Goal: Information Seeking & Learning: Learn about a topic

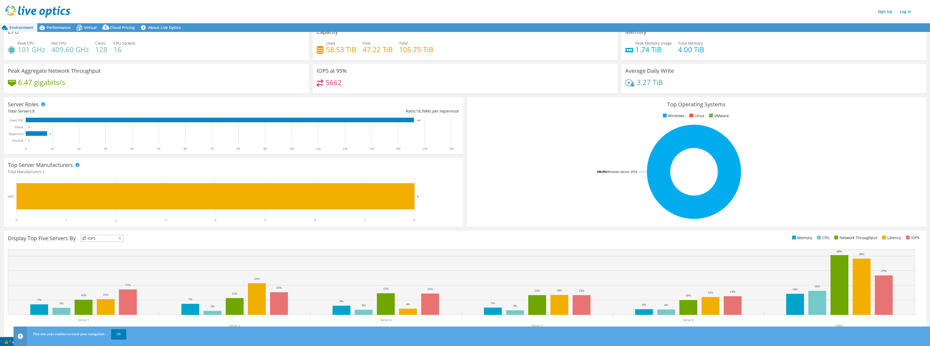
scroll to position [11, 0]
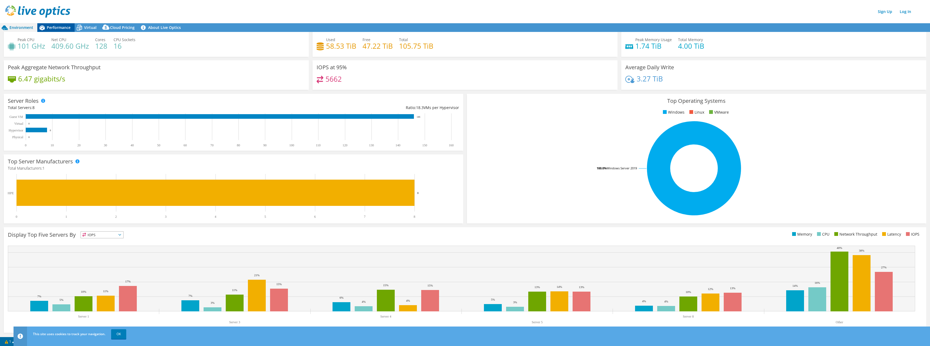
click at [54, 25] on span "Performance" at bounding box center [59, 27] width 24 height 5
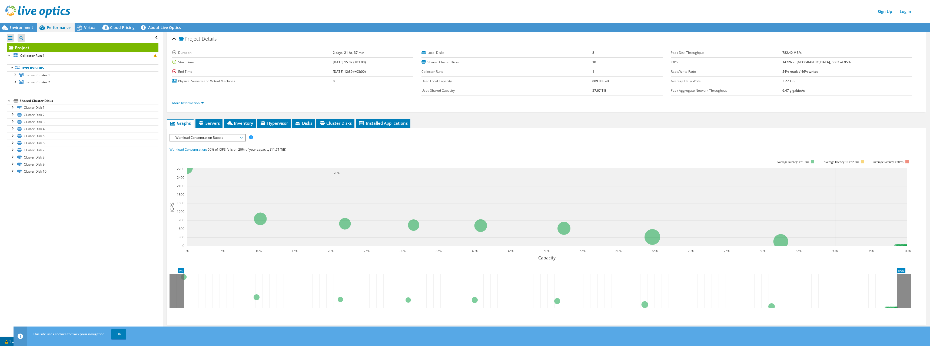
scroll to position [0, 0]
drag, startPoint x: 12, startPoint y: 110, endPoint x: 26, endPoint y: 99, distance: 17.9
click at [12, 110] on link "Cluster Disk 1" at bounding box center [83, 107] width 152 height 7
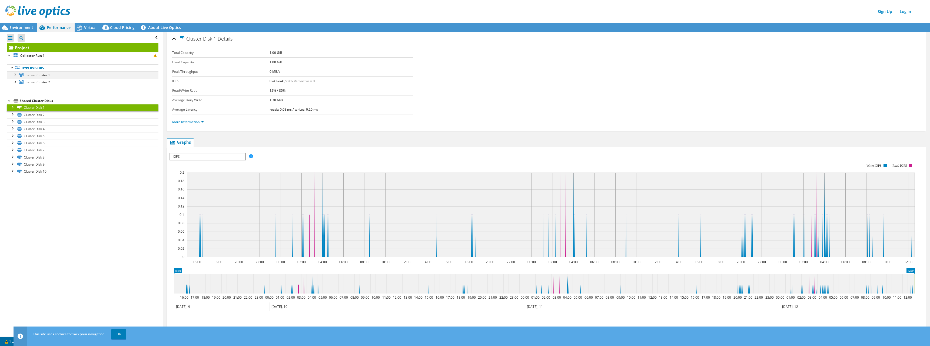
click at [16, 74] on div at bounding box center [14, 73] width 5 height 5
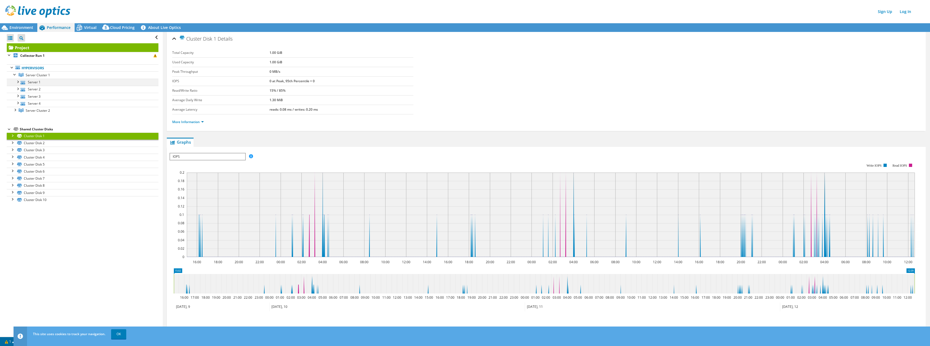
click at [16, 82] on div at bounding box center [17, 81] width 5 height 5
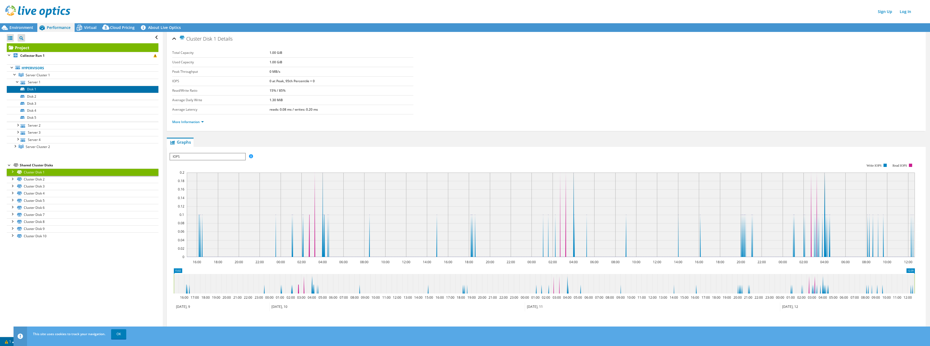
click at [21, 89] on icon at bounding box center [22, 89] width 4 height 3
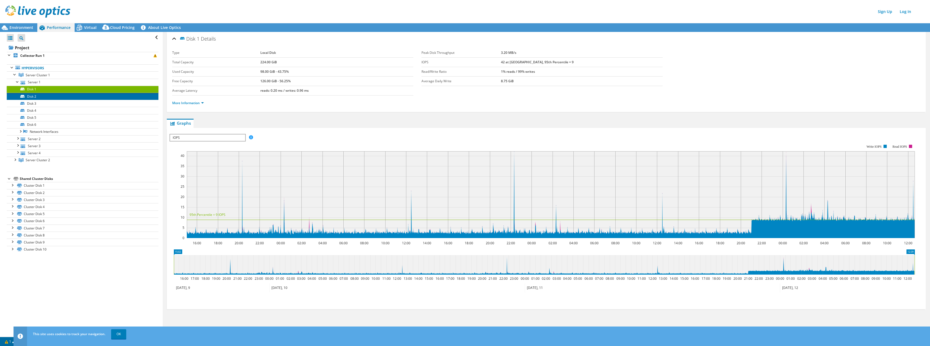
click at [32, 97] on link "Disk 2" at bounding box center [83, 96] width 152 height 7
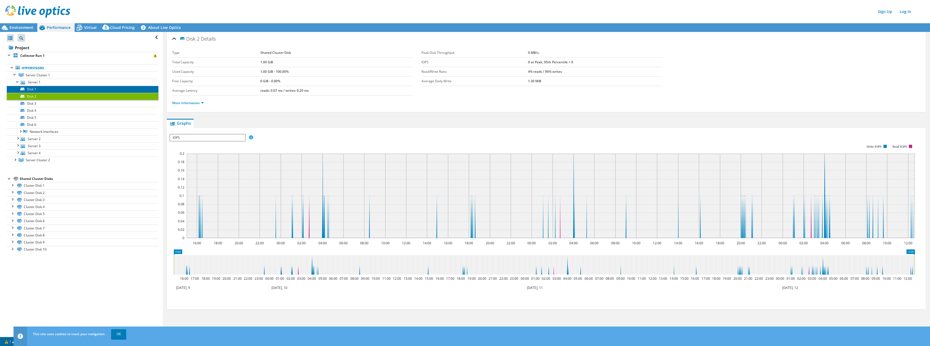
click at [44, 89] on link "Disk 1" at bounding box center [83, 89] width 152 height 7
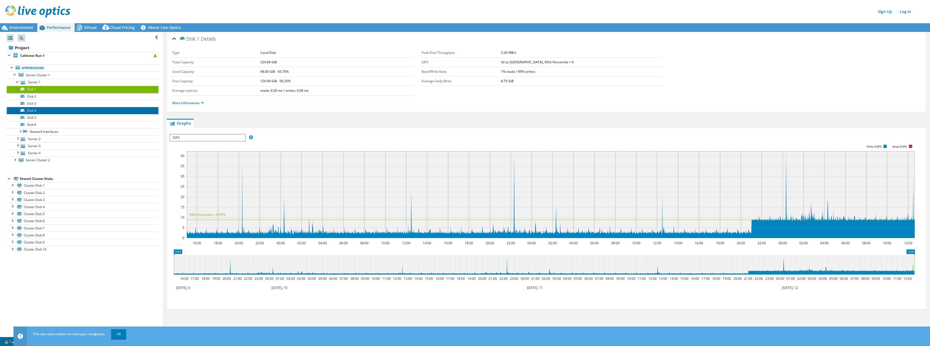
click at [47, 108] on link "Disk 4" at bounding box center [83, 110] width 152 height 7
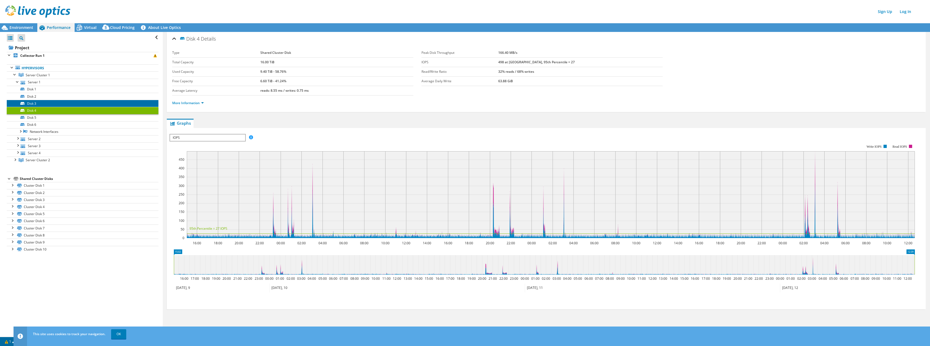
click at [48, 103] on link "Disk 3" at bounding box center [83, 103] width 152 height 7
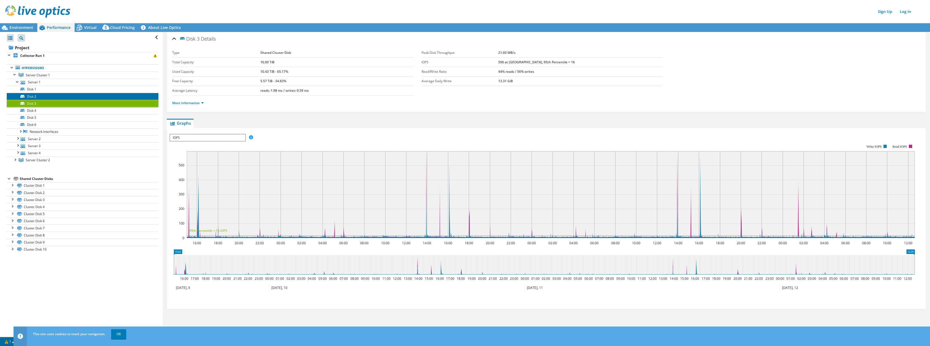
click at [50, 99] on link "Disk 2" at bounding box center [83, 96] width 152 height 7
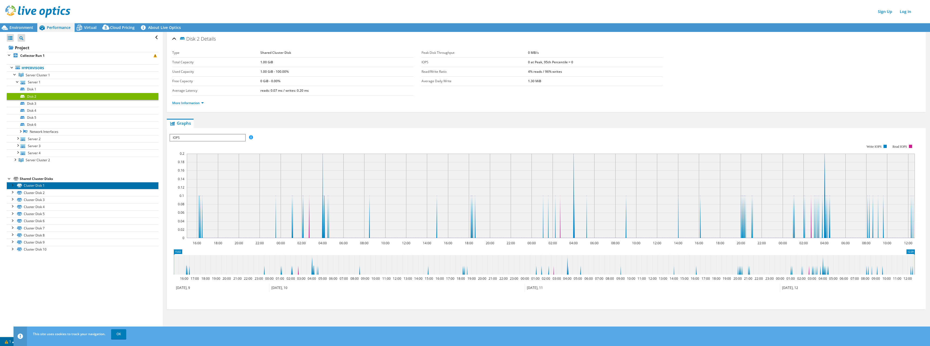
click at [60, 186] on link "Cluster Disk 1" at bounding box center [83, 185] width 152 height 7
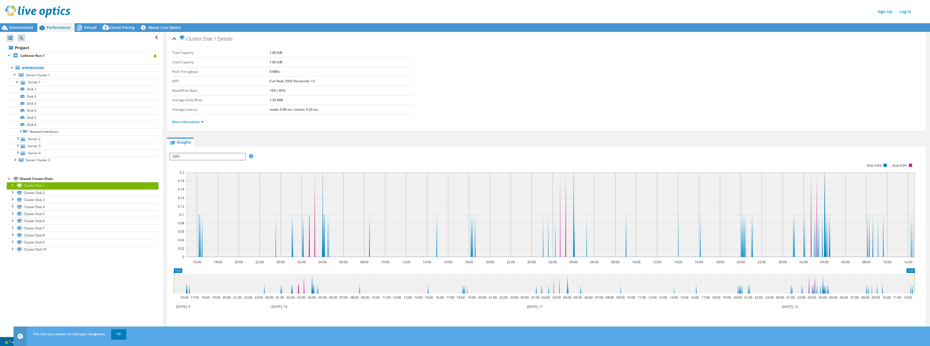
click at [12, 187] on div at bounding box center [11, 184] width 5 height 5
click at [29, 193] on link "Disk 2 | Server 1" at bounding box center [83, 192] width 152 height 7
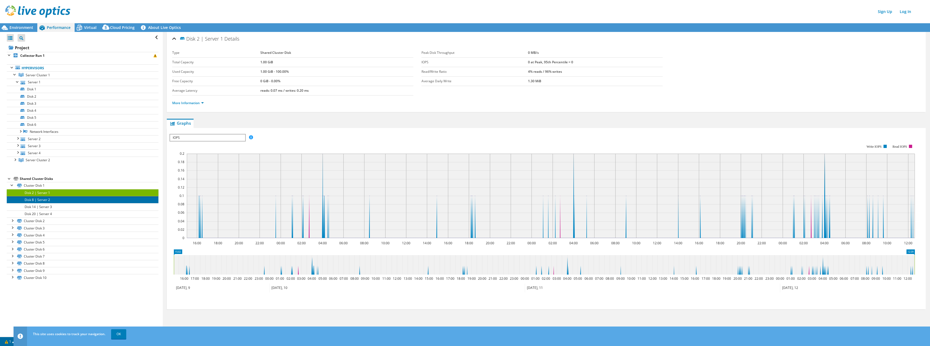
click at [52, 200] on link "Disk 8 | Server 2" at bounding box center [83, 199] width 152 height 7
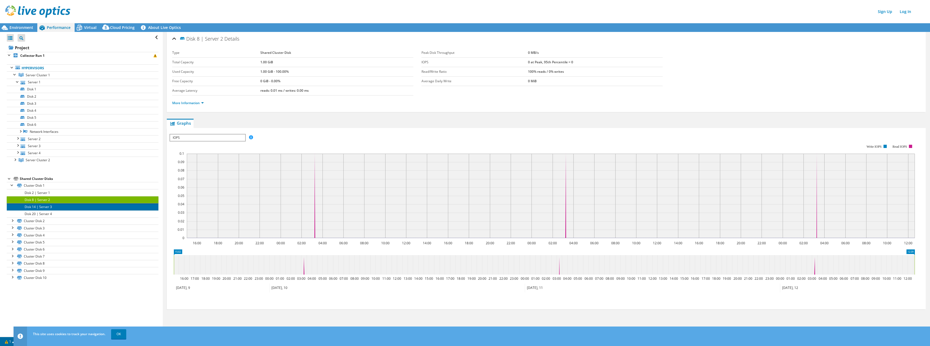
click at [57, 206] on link "Disk 14 | Server 3" at bounding box center [83, 206] width 152 height 7
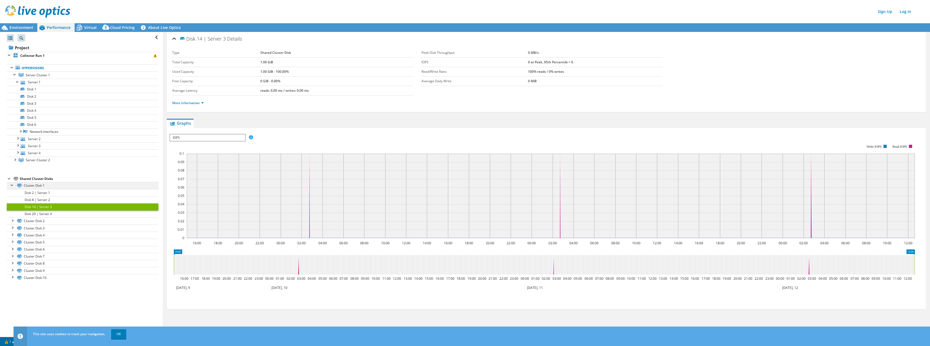
click at [11, 184] on div at bounding box center [11, 184] width 5 height 5
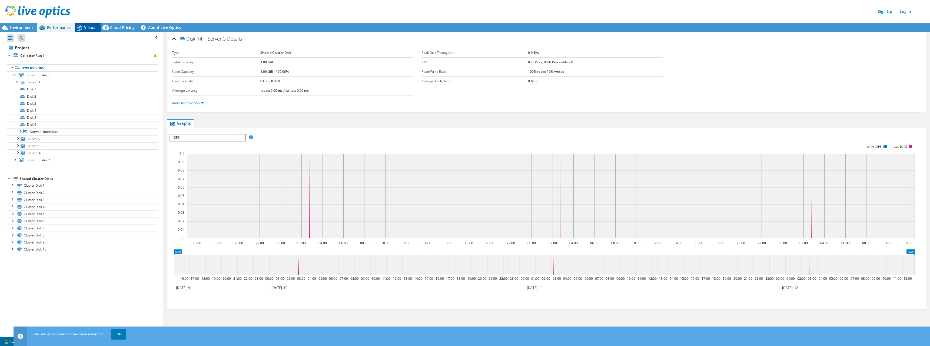
click at [80, 28] on icon at bounding box center [79, 27] width 9 height 9
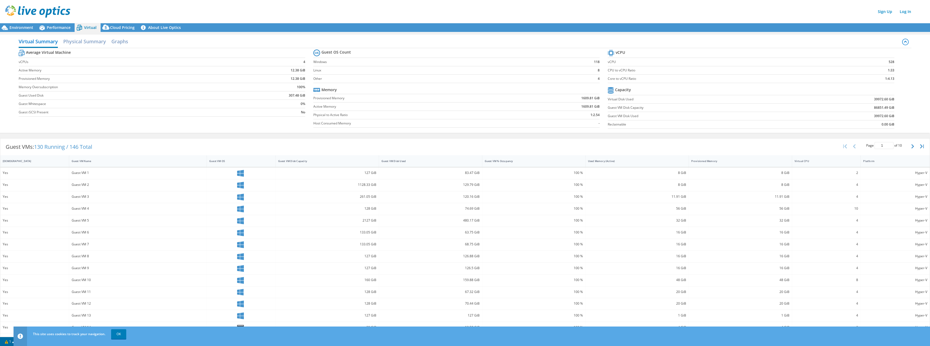
click at [125, 31] on div "Cloud Pricing" at bounding box center [120, 27] width 38 height 9
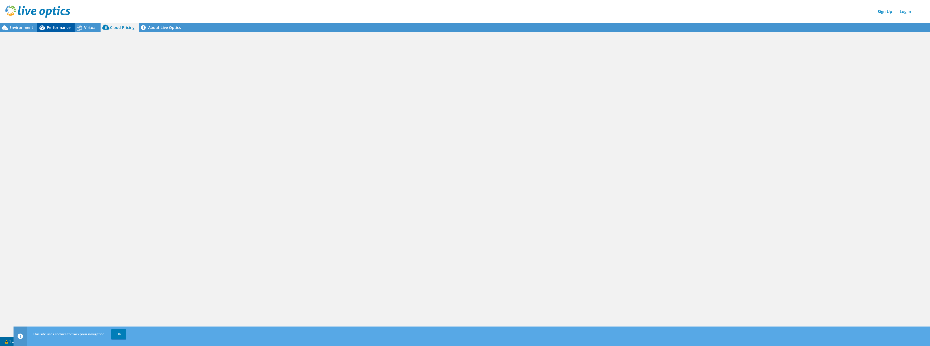
click at [51, 29] on span "Performance" at bounding box center [59, 27] width 24 height 5
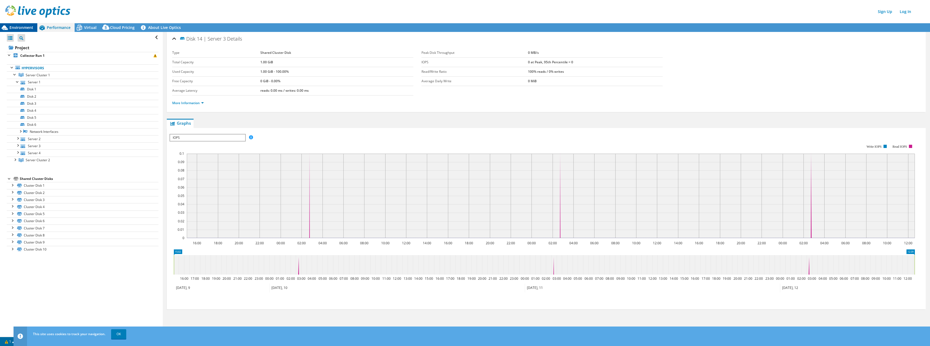
click at [11, 26] on span "Environment" at bounding box center [21, 27] width 24 height 5
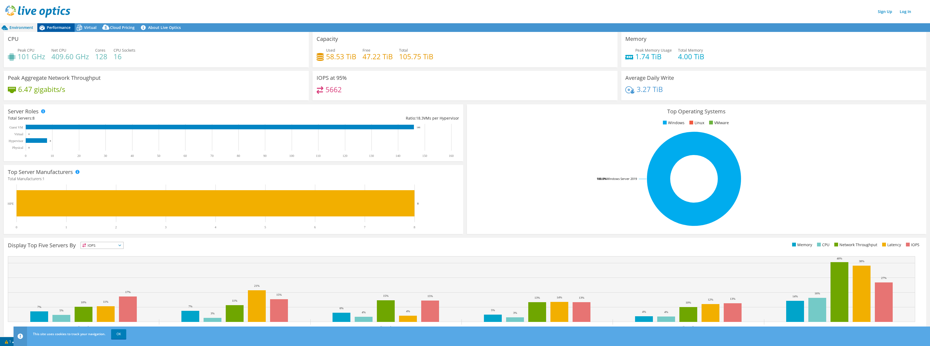
click at [59, 27] on span "Performance" at bounding box center [59, 27] width 24 height 5
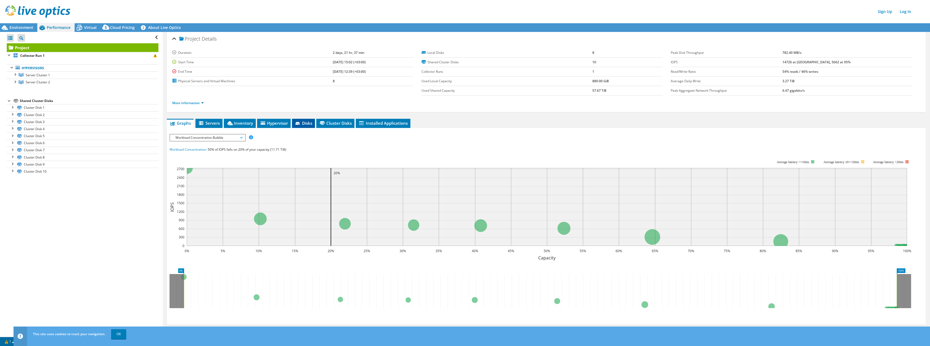
click at [306, 122] on span "Disks" at bounding box center [304, 122] width 18 height 5
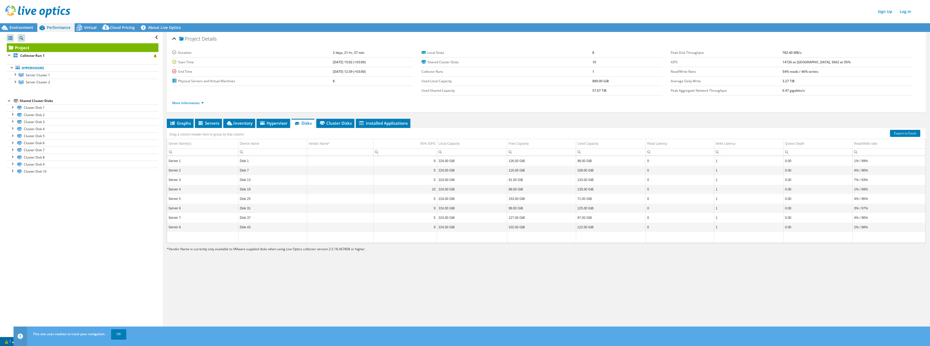
click at [53, 101] on div "Shared Cluster Disks" at bounding box center [89, 101] width 139 height 6
click at [340, 123] on span "Cluster Disks" at bounding box center [335, 122] width 33 height 5
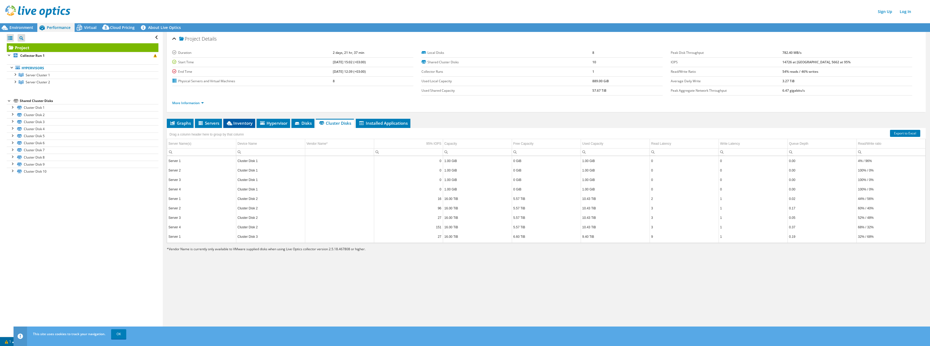
click at [247, 119] on li "Inventory" at bounding box center [239, 123] width 32 height 9
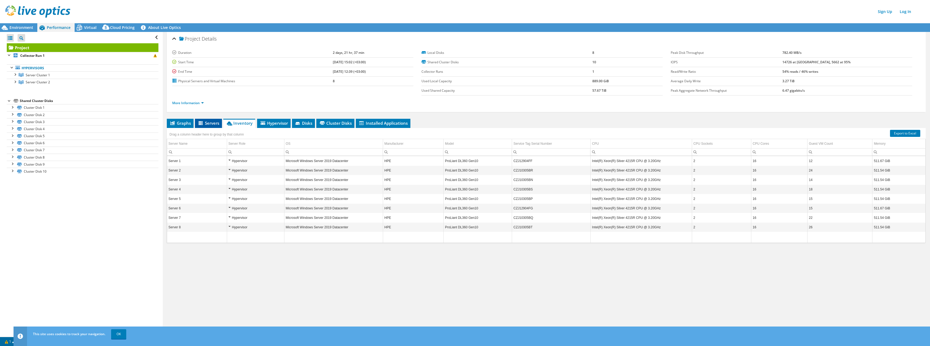
click at [216, 123] on span "Servers" at bounding box center [209, 122] width 22 height 5
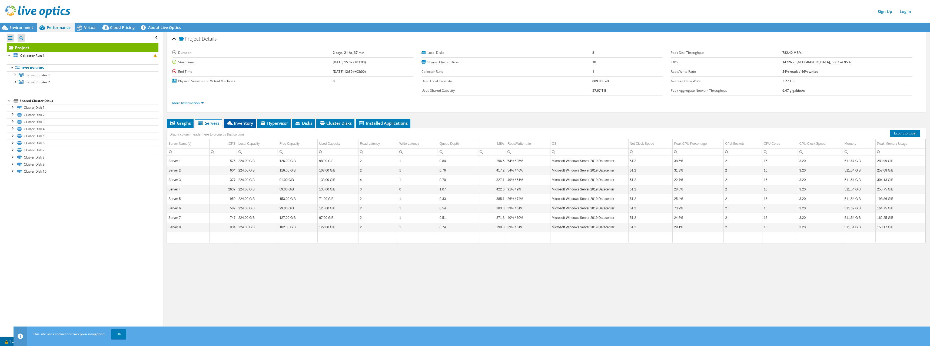
click at [245, 122] on span "Inventory" at bounding box center [240, 122] width 27 height 5
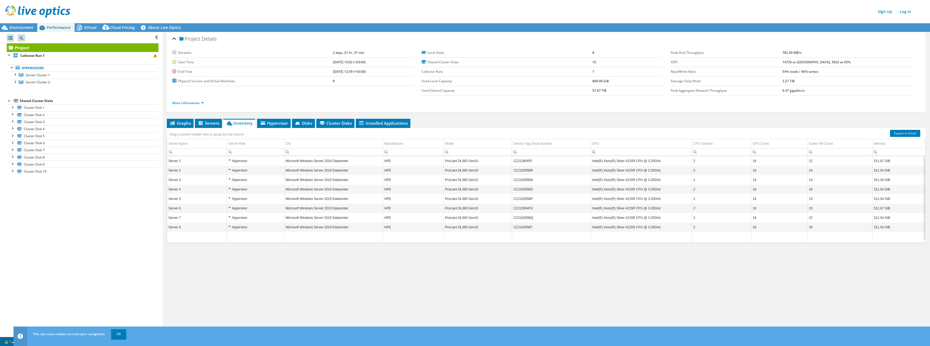
click at [230, 180] on div "Hypervisor" at bounding box center [256, 180] width 54 height 6
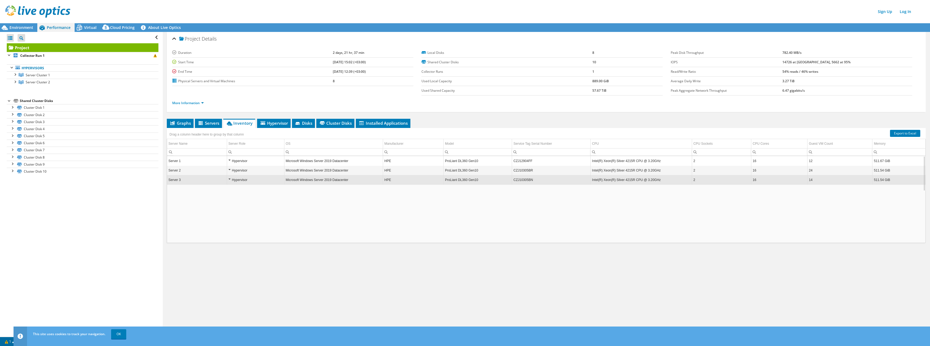
click at [229, 179] on div "Hypervisor" at bounding box center [256, 180] width 54 height 6
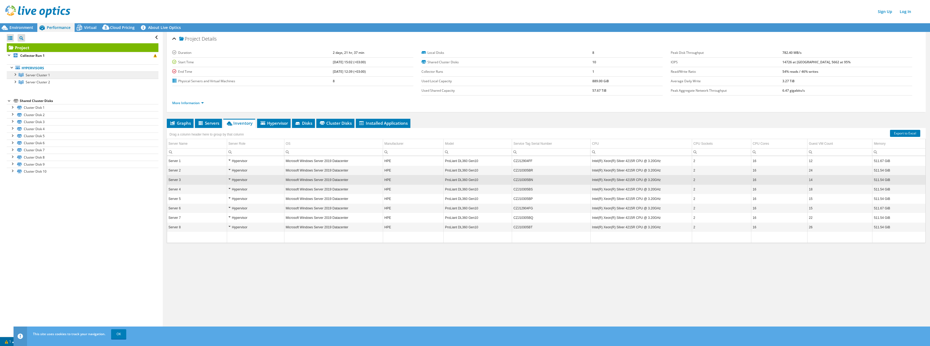
click at [47, 75] on span "Server Cluster 1" at bounding box center [38, 75] width 24 height 5
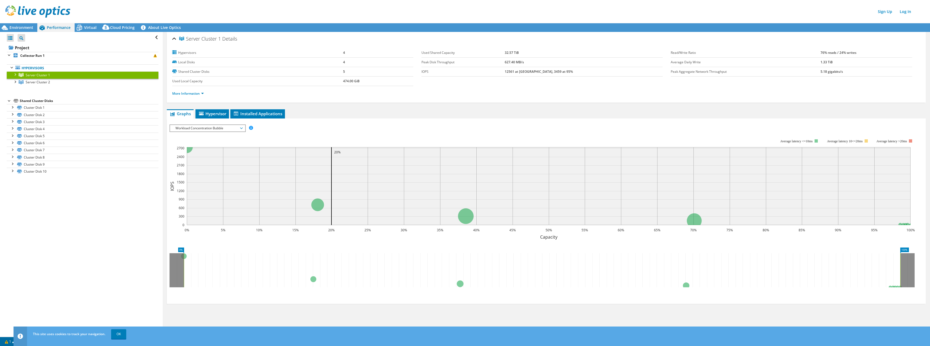
click at [15, 76] on div at bounding box center [14, 73] width 5 height 5
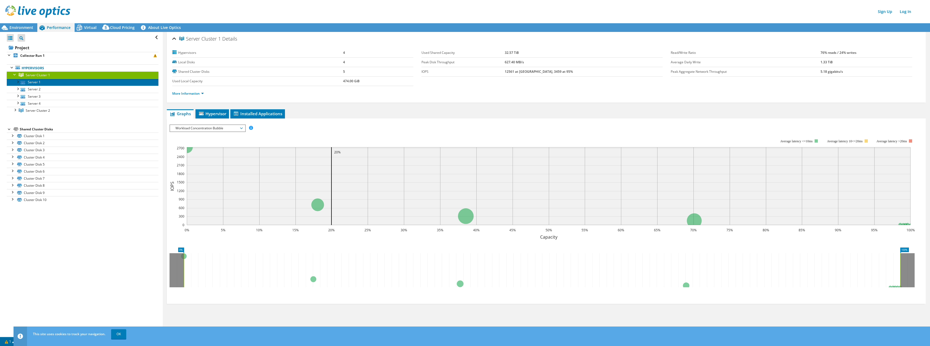
click at [28, 85] on link "Server 1" at bounding box center [83, 82] width 152 height 7
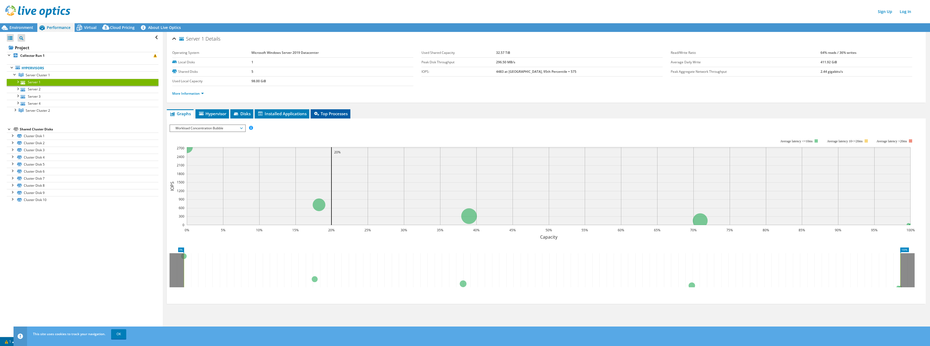
click at [341, 112] on span "Top Processes" at bounding box center [330, 113] width 34 height 5
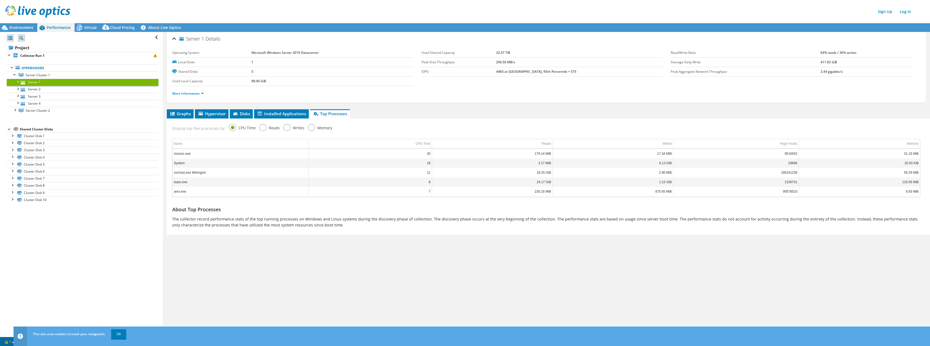
click at [18, 81] on div at bounding box center [17, 81] width 5 height 5
drag, startPoint x: 99, startPoint y: 22, endPoint x: 81, endPoint y: 26, distance: 17.9
click at [98, 22] on header "Sign Up Log In" at bounding box center [470, 11] width 941 height 23
click at [81, 26] on icon at bounding box center [79, 27] width 9 height 9
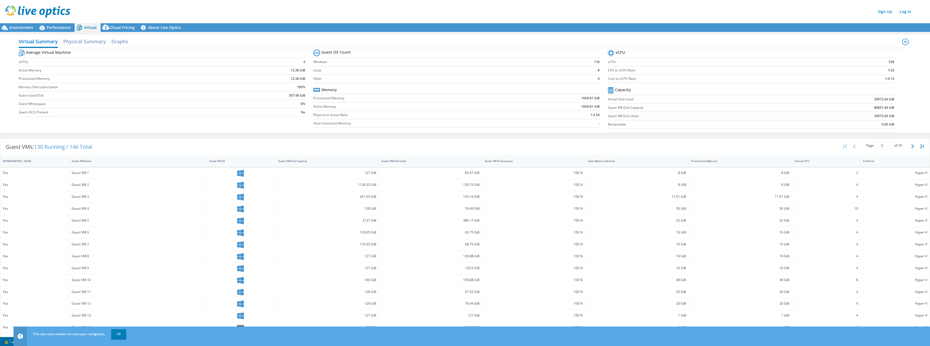
click at [90, 181] on div "Guest VM 2" at bounding box center [138, 185] width 138 height 12
click at [72, 186] on div "Guest VM 2" at bounding box center [138, 185] width 133 height 6
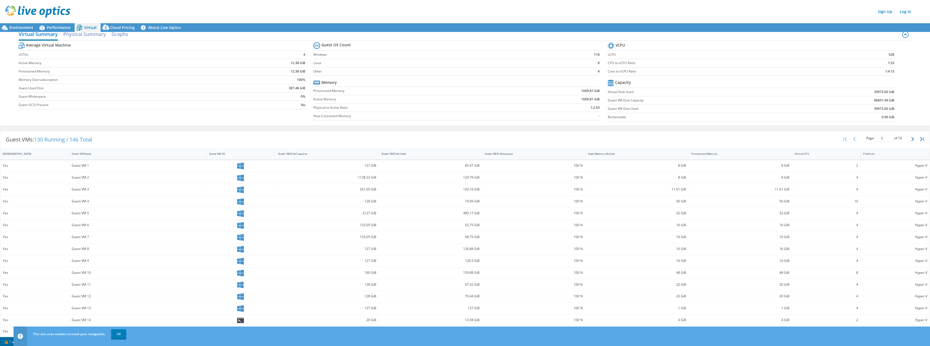
scroll to position [11, 0]
click at [20, 28] on span "Environment" at bounding box center [21, 27] width 24 height 5
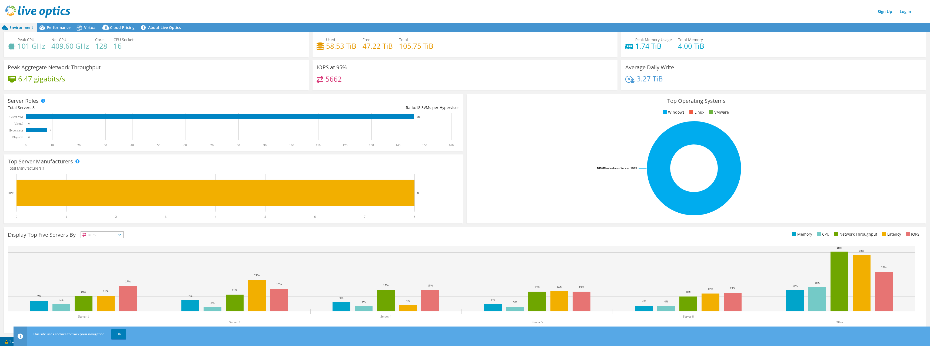
scroll to position [11, 0]
click at [329, 76] on h4 "5662" at bounding box center [334, 79] width 16 height 6
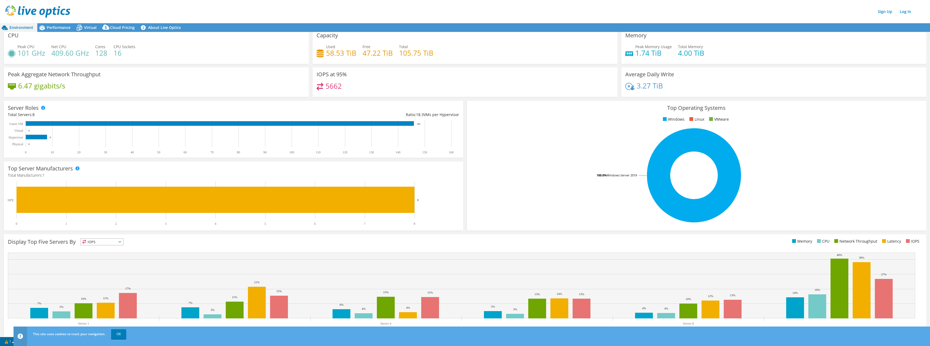
scroll to position [0, 0]
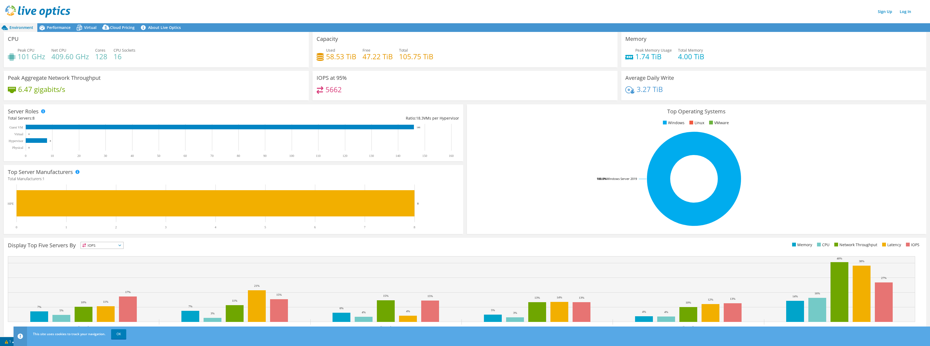
click at [61, 33] on div "CPU Peak CPU 101 GHz Net CPU 409.60 GHz Cores 128 CPU Sockets 16" at bounding box center [156, 49] width 305 height 35
click at [65, 28] on span "Performance" at bounding box center [59, 27] width 24 height 5
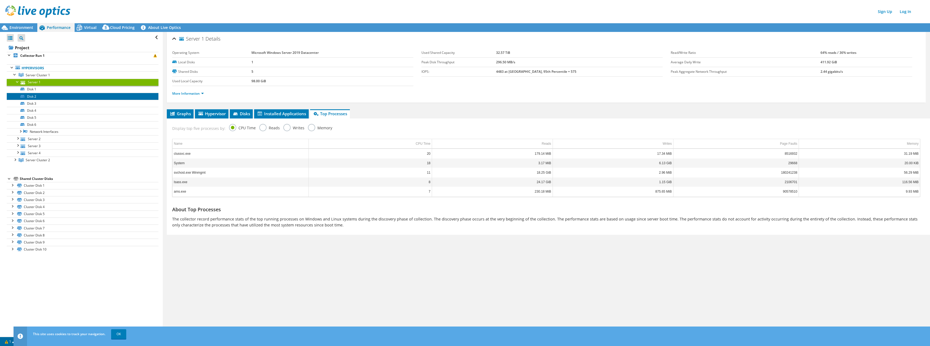
click at [50, 98] on link "Disk 2" at bounding box center [83, 96] width 152 height 7
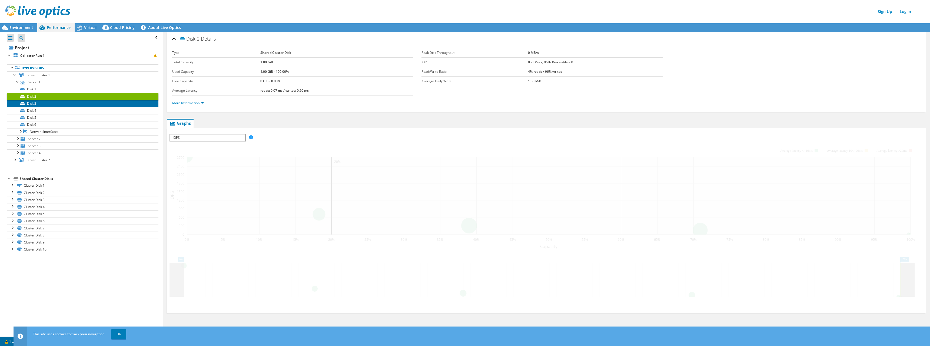
click at [67, 107] on link "Disk 3" at bounding box center [83, 103] width 152 height 7
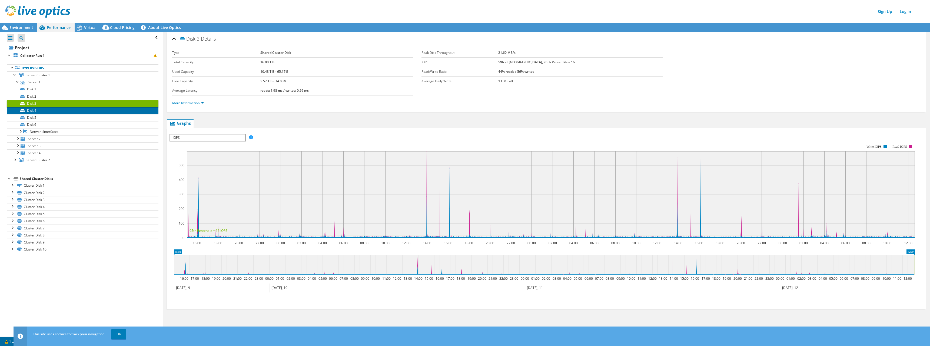
click at [70, 111] on link "Disk 4" at bounding box center [83, 110] width 152 height 7
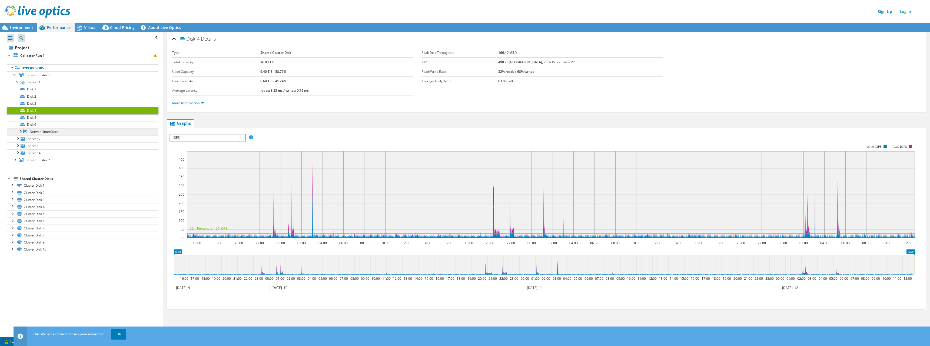
click at [68, 128] on link "Network Interfaces" at bounding box center [83, 131] width 152 height 7
click at [44, 116] on link "Disk 5" at bounding box center [83, 117] width 152 height 7
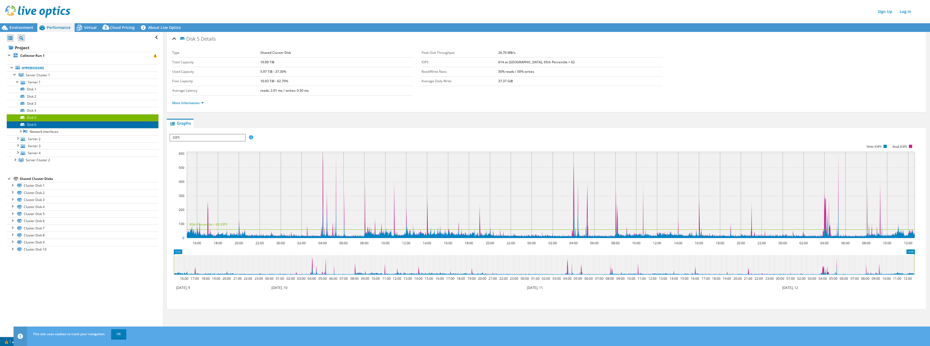
click at [48, 124] on link "Disk 6" at bounding box center [83, 124] width 152 height 7
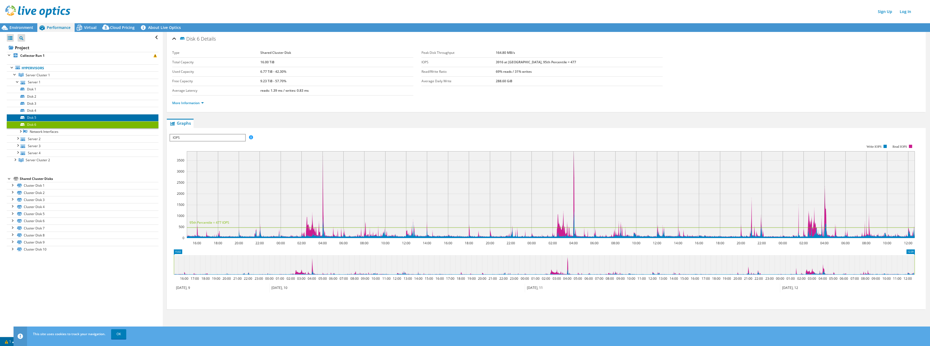
click at [49, 117] on link "Disk 5" at bounding box center [83, 117] width 152 height 7
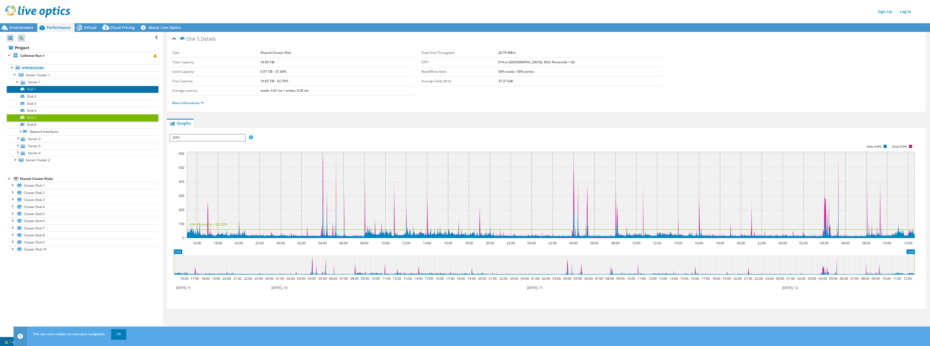
click at [51, 90] on link "Disk 1" at bounding box center [83, 89] width 152 height 7
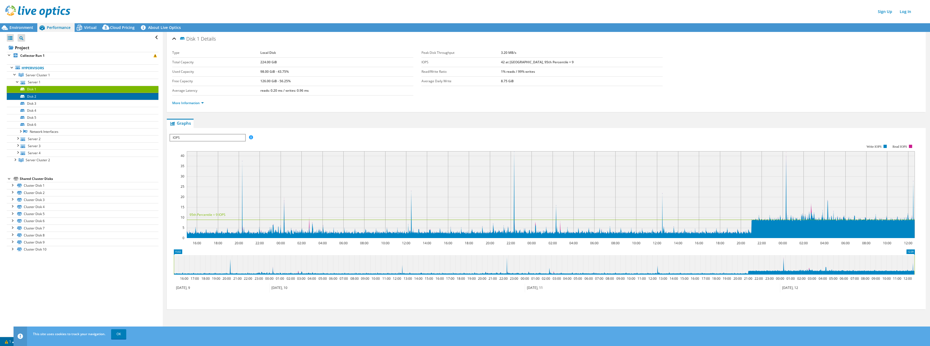
click at [85, 94] on link "Disk 2" at bounding box center [83, 96] width 152 height 7
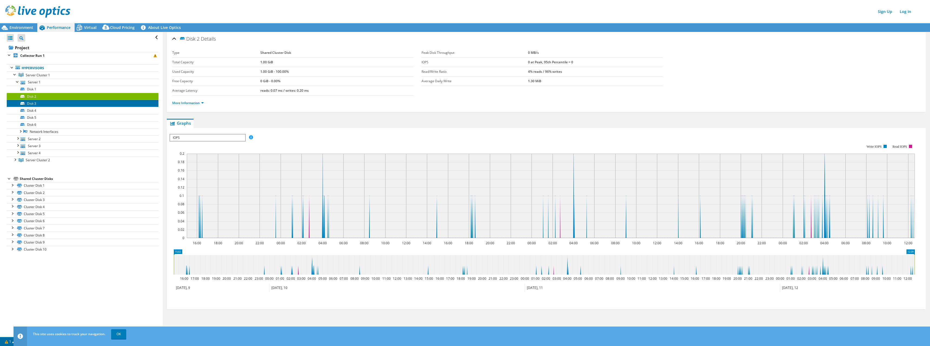
click at [85, 100] on link "Disk 3" at bounding box center [83, 103] width 152 height 7
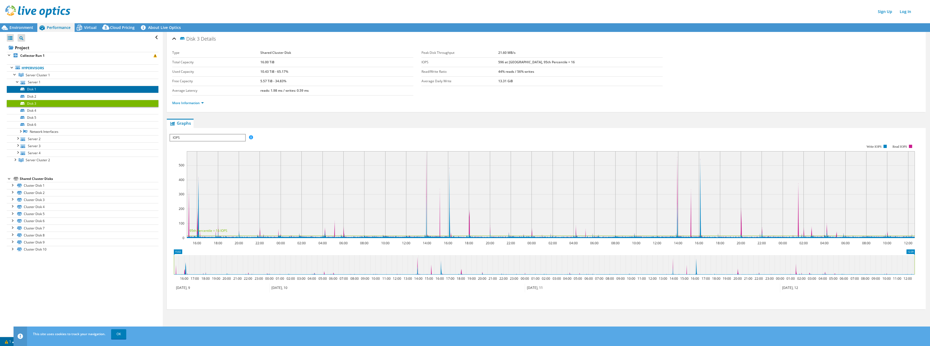
click at [87, 90] on link "Disk 1" at bounding box center [83, 89] width 152 height 7
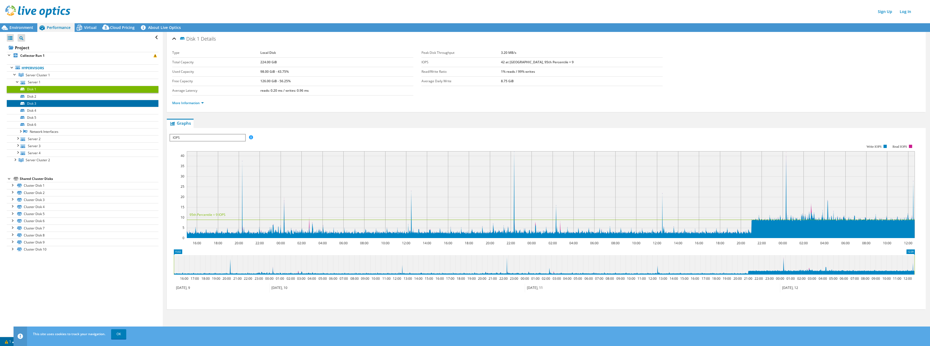
click at [87, 105] on link "Disk 3" at bounding box center [83, 103] width 152 height 7
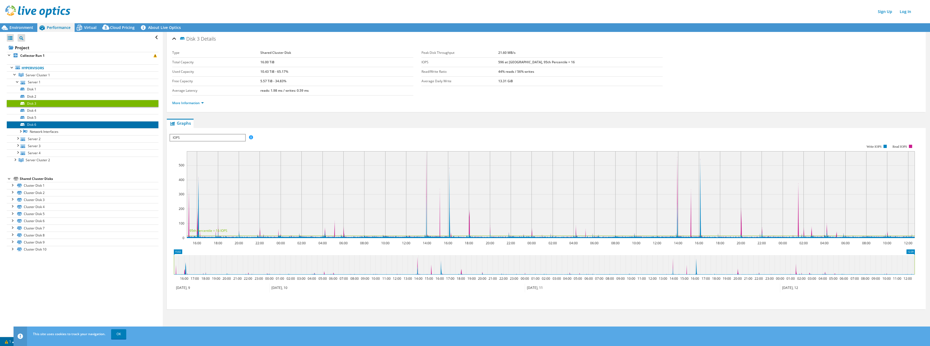
click at [82, 121] on link "Disk 6" at bounding box center [83, 124] width 152 height 7
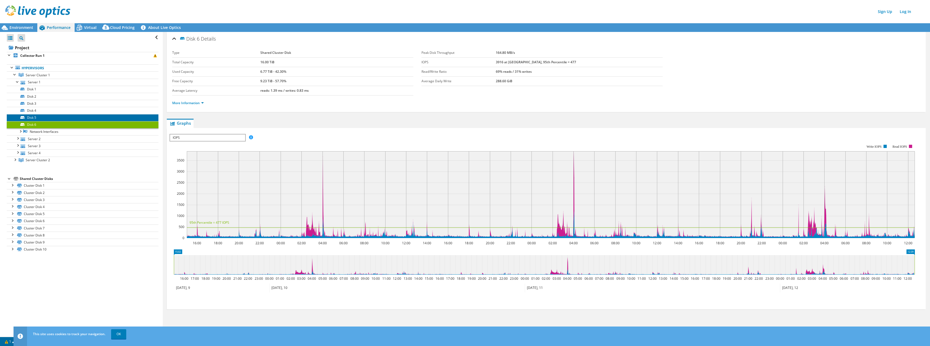
click at [83, 117] on link "Disk 5" at bounding box center [83, 117] width 152 height 7
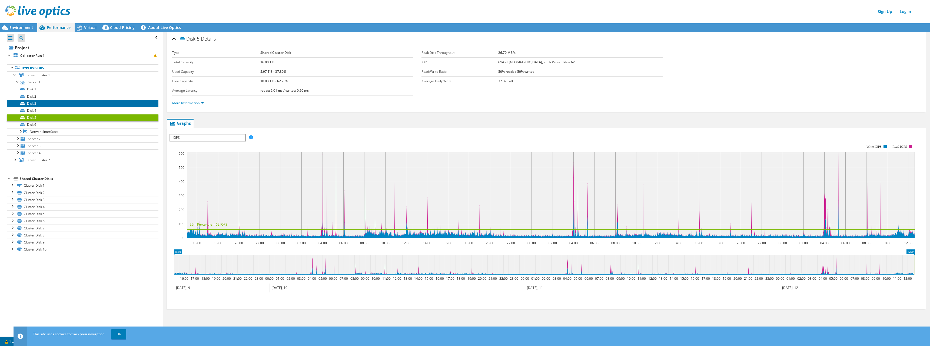
click at [85, 106] on link "Disk 3" at bounding box center [83, 103] width 152 height 7
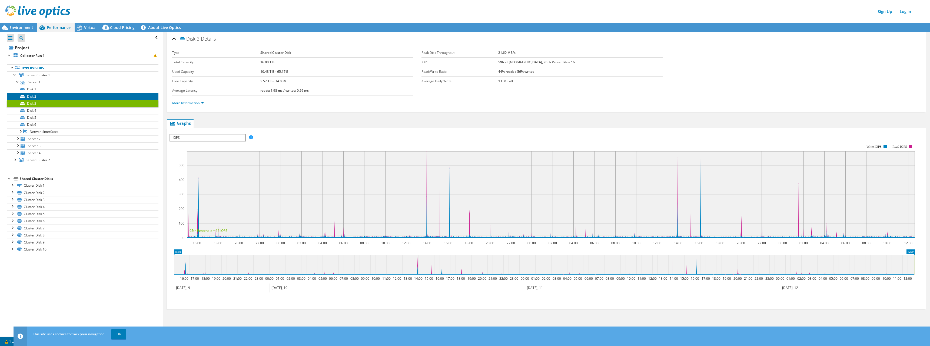
click at [89, 99] on link "Disk 2" at bounding box center [83, 96] width 152 height 7
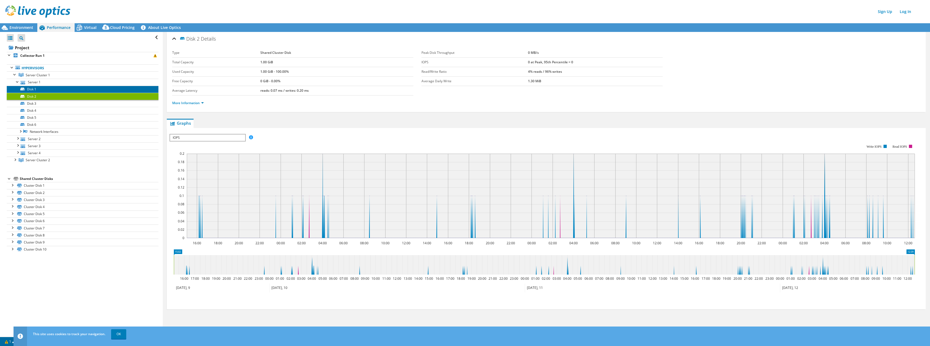
click at [94, 90] on link "Disk 1" at bounding box center [83, 89] width 152 height 7
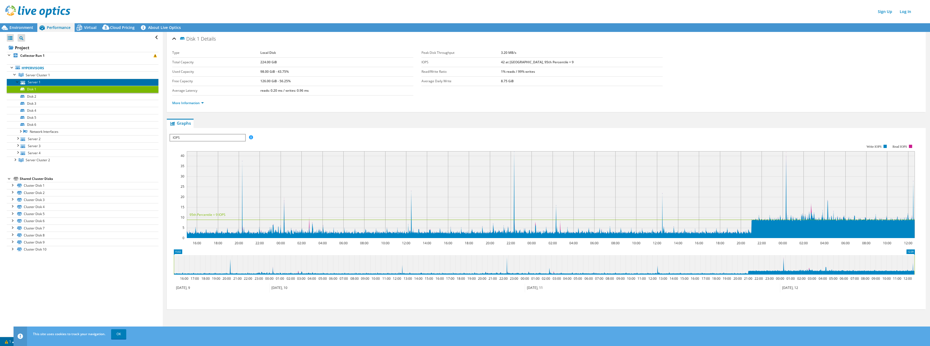
click at [64, 80] on link "Server 1" at bounding box center [83, 82] width 152 height 7
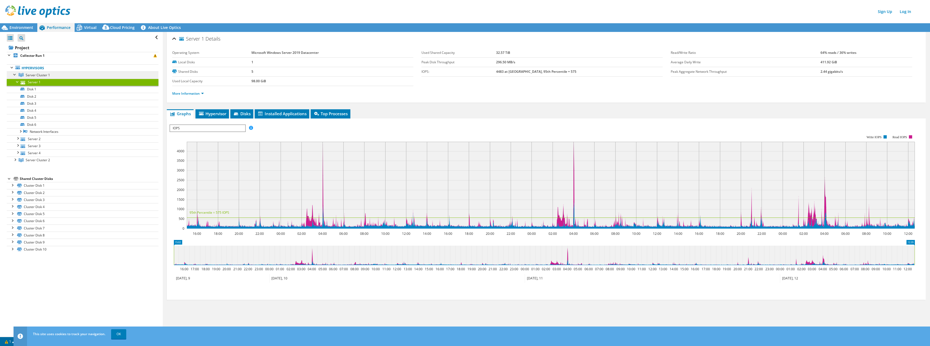
click at [48, 73] on span "Server Cluster 1" at bounding box center [38, 75] width 24 height 5
